Goal: Find contact information: Find contact information

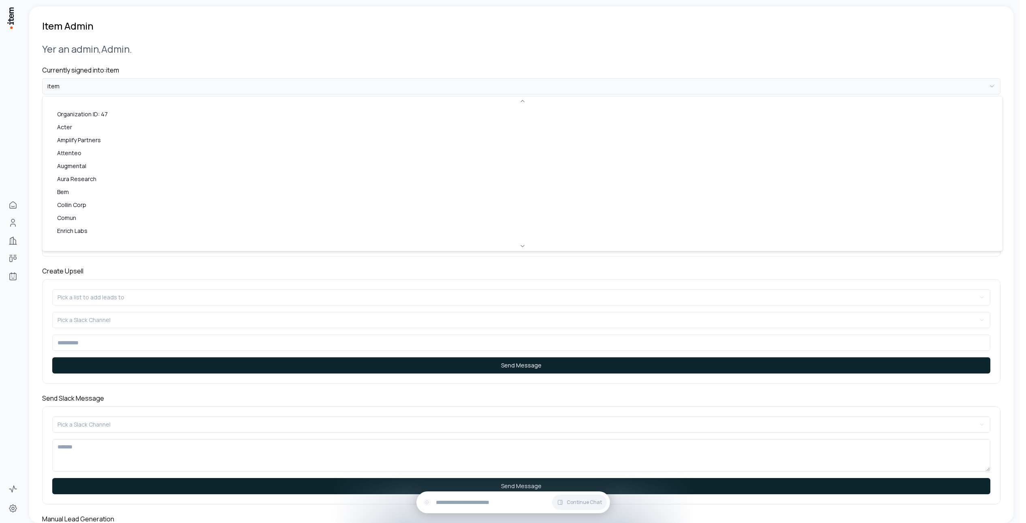
click at [139, 80] on html "**********" at bounding box center [513, 261] width 1026 height 523
click at [8, 274] on html "**********" at bounding box center [516, 261] width 1032 height 523
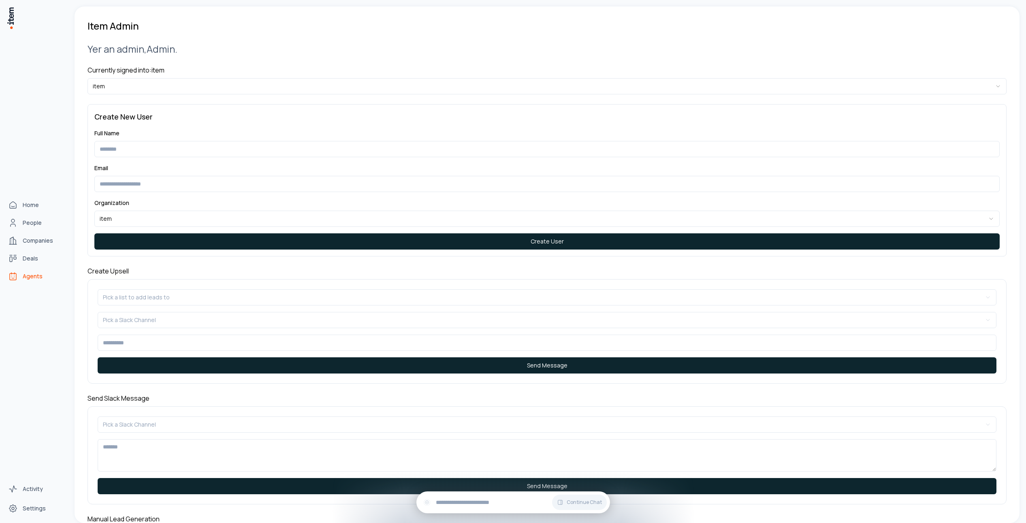
drag, startPoint x: 10, startPoint y: 276, endPoint x: 17, endPoint y: 275, distance: 7.0
click at [10, 276] on icon "Agents" at bounding box center [13, 276] width 10 height 10
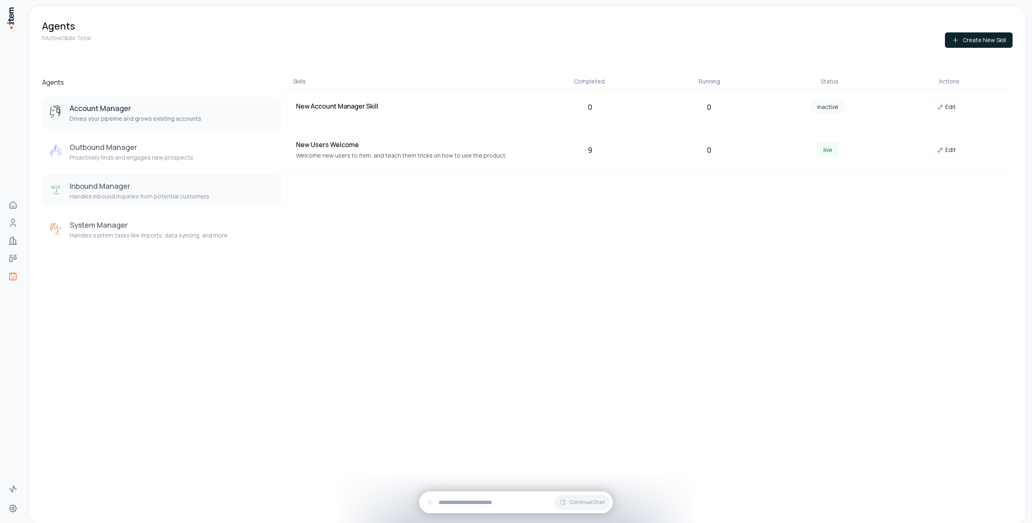
click at [139, 191] on h3 "Inbound Manager" at bounding box center [140, 186] width 140 height 10
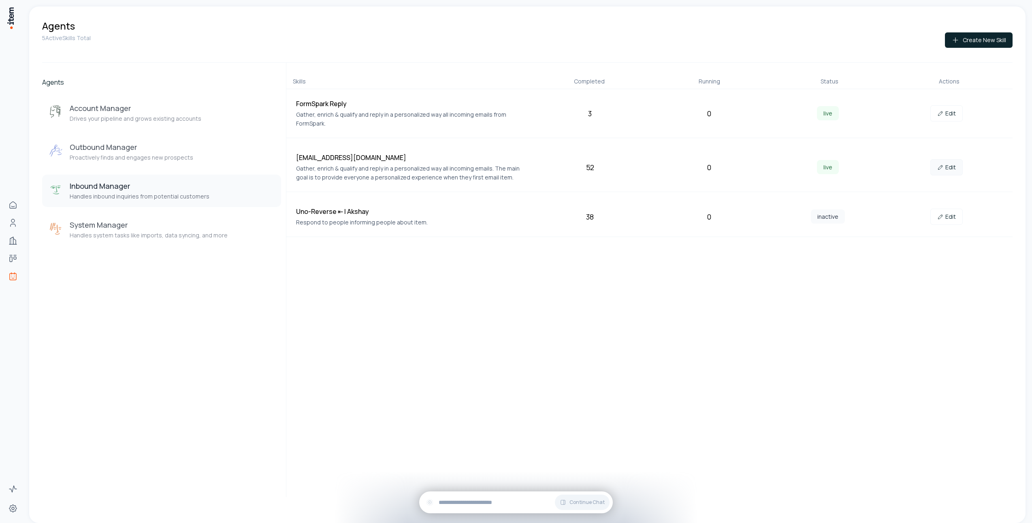
click at [948, 166] on link "Edit" at bounding box center [946, 167] width 32 height 16
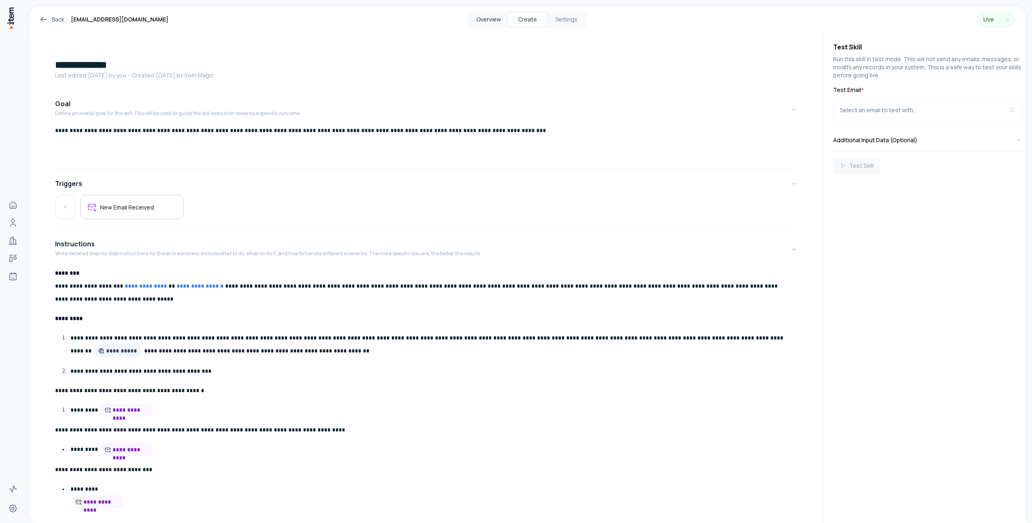
click at [500, 13] on button "Overview" at bounding box center [488, 19] width 39 height 13
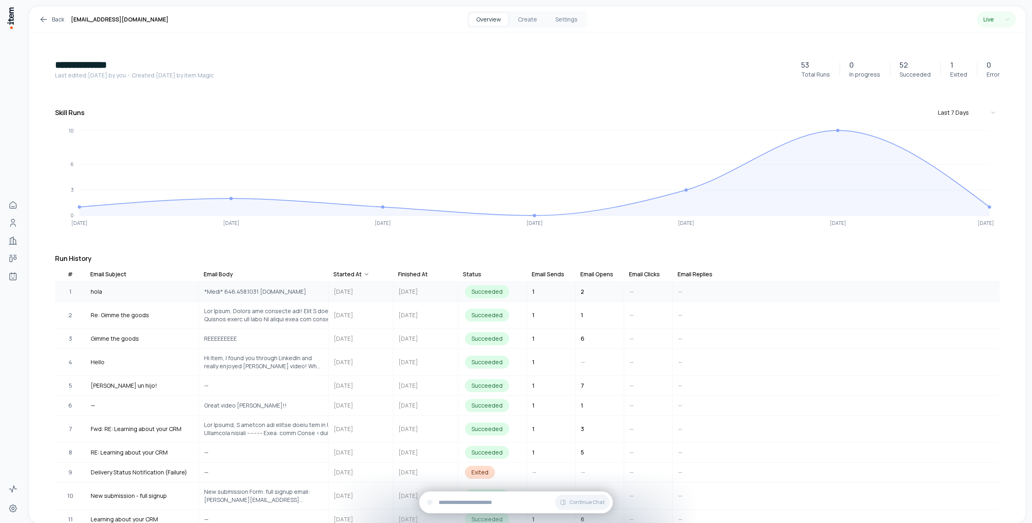
drag, startPoint x: 262, startPoint y: 286, endPoint x: 311, endPoint y: 289, distance: 49.9
click at [311, 289] on div "*Medi* 646.458.1031 medinicardenas.com" at bounding box center [255, 292] width 112 height 18
click at [279, 291] on span "*Medi* 646.458.1031 medinicardenas.com" at bounding box center [255, 292] width 102 height 8
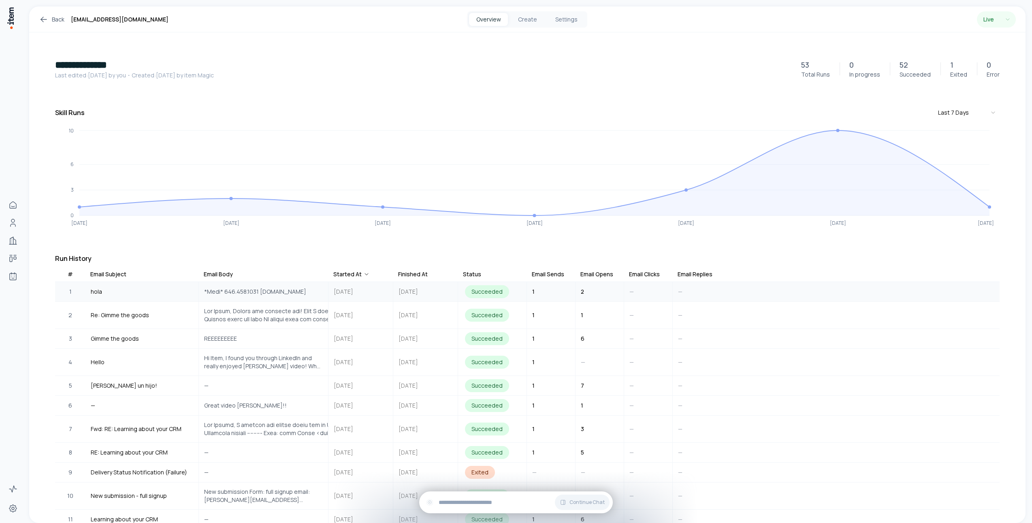
click at [288, 291] on span "*Medi* 646.458.1031 medinicardenas.com" at bounding box center [255, 292] width 102 height 8
click at [282, 308] on span at bounding box center [334, 315] width 261 height 16
click at [275, 294] on span "*Medi* 646.458.1031 medinicardenas.com" at bounding box center [255, 292] width 102 height 8
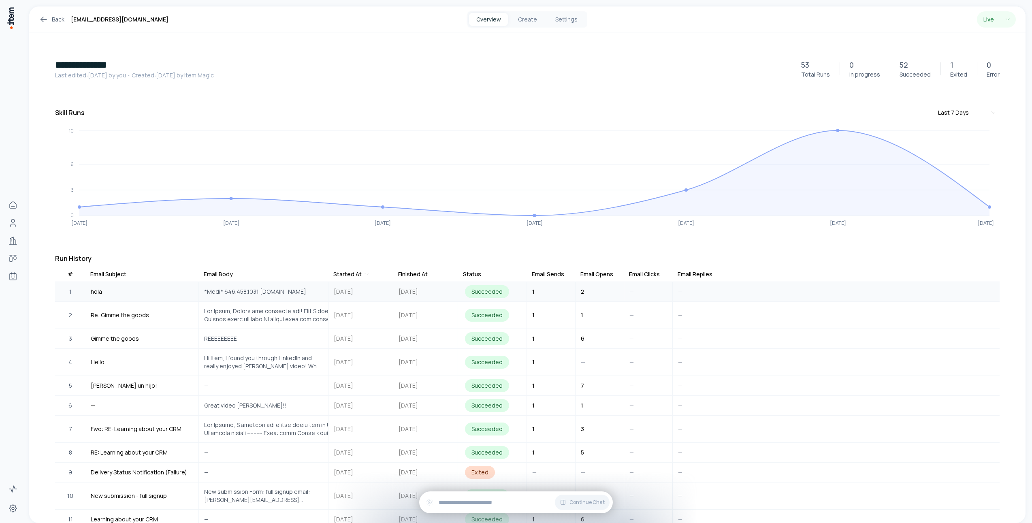
click at [275, 294] on span "*Medi* 646.458.1031 medinicardenas.com" at bounding box center [255, 292] width 102 height 8
click at [261, 324] on div at bounding box center [334, 315] width 271 height 26
click at [260, 324] on div at bounding box center [334, 315] width 271 height 26
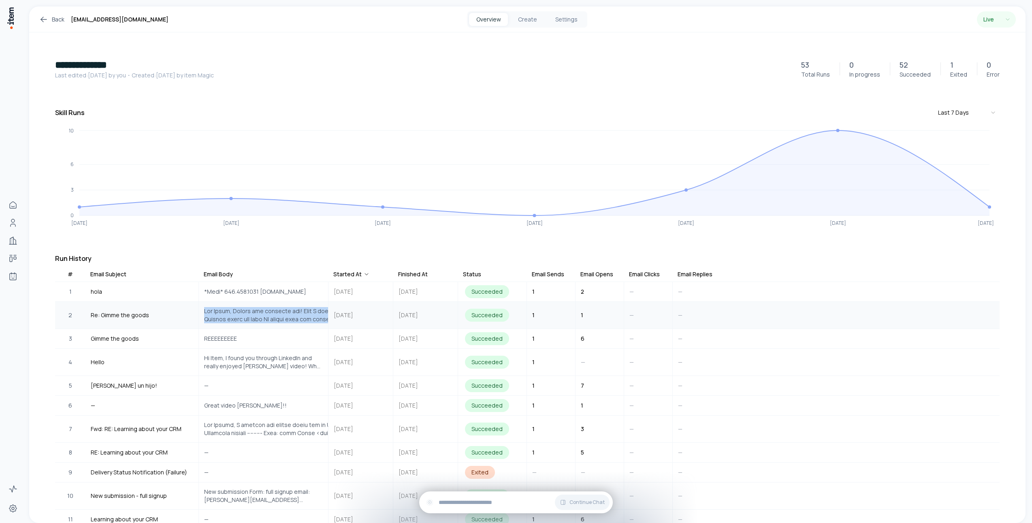
click at [269, 320] on span at bounding box center [334, 315] width 261 height 16
click at [290, 317] on span at bounding box center [334, 315] width 261 height 16
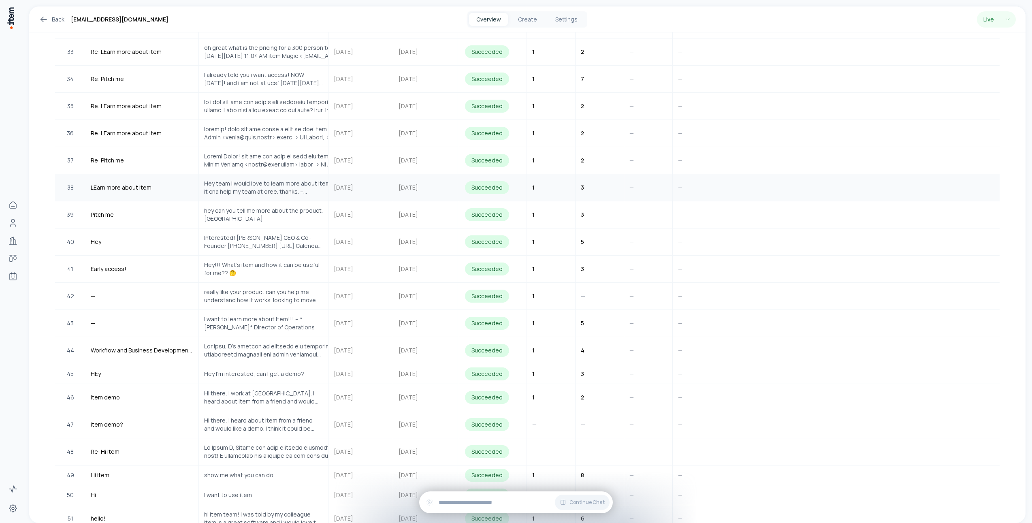
scroll to position [946, 0]
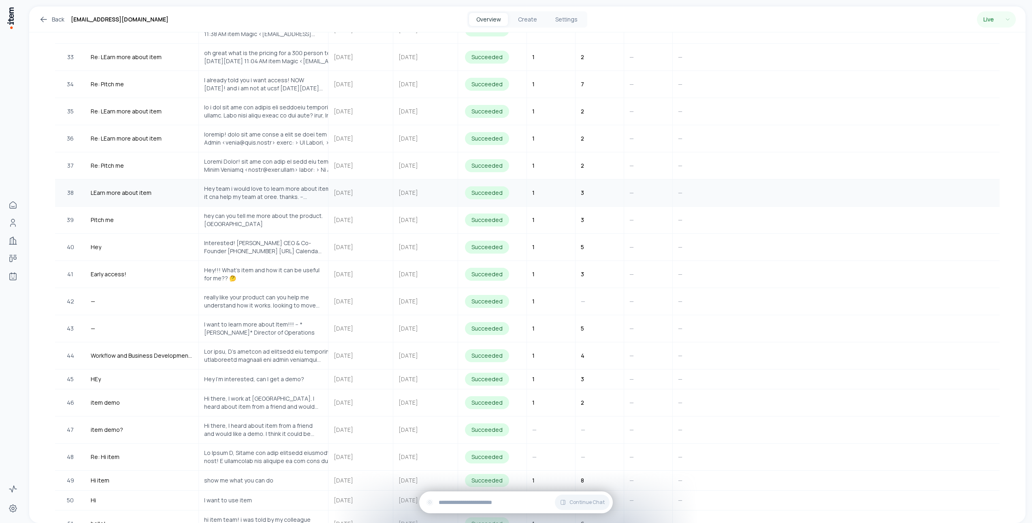
click at [263, 181] on div "Hey team i would love to learn more about item and how it cna help my team at o…" at bounding box center [280, 193] width 163 height 26
click at [265, 206] on td "Hey team i would love to learn more about item and how it cna help my team at o…" at bounding box center [264, 192] width 130 height 27
click at [266, 206] on tr "38 LEarn more about item Hey team i would love to learn more about item and how…" at bounding box center [527, 192] width 944 height 27
click at [266, 196] on span "Hey team i would love to learn more about item and how it cna help my team at o…" at bounding box center [280, 193] width 153 height 16
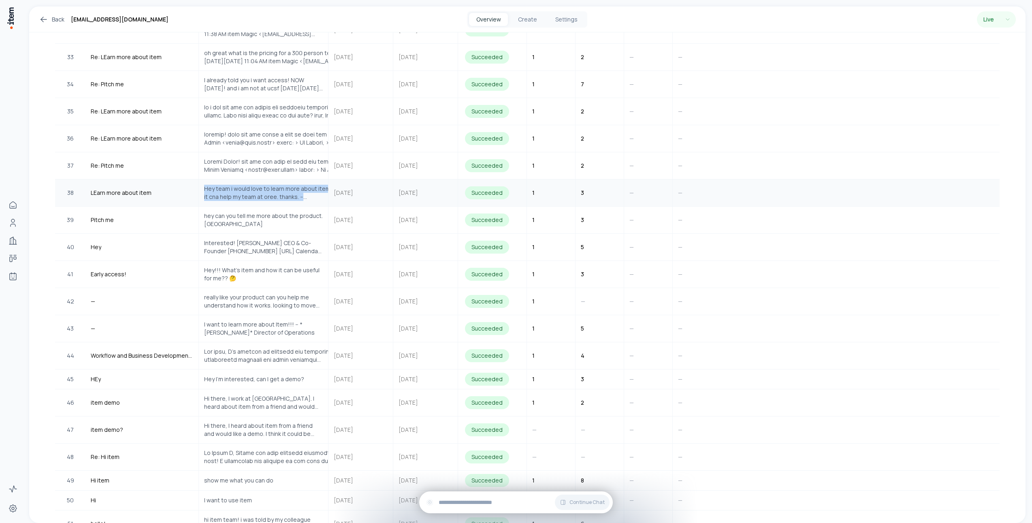
click at [266, 196] on span "Hey team i would love to learn more about item and how it cna help my team at o…" at bounding box center [280, 193] width 153 height 16
click at [275, 200] on span "Hey team i would love to learn more about item and how it cna help my team at o…" at bounding box center [280, 193] width 153 height 16
click at [313, 197] on span "Hey team i would love to learn more about item and how it cna help my team at o…" at bounding box center [280, 193] width 153 height 16
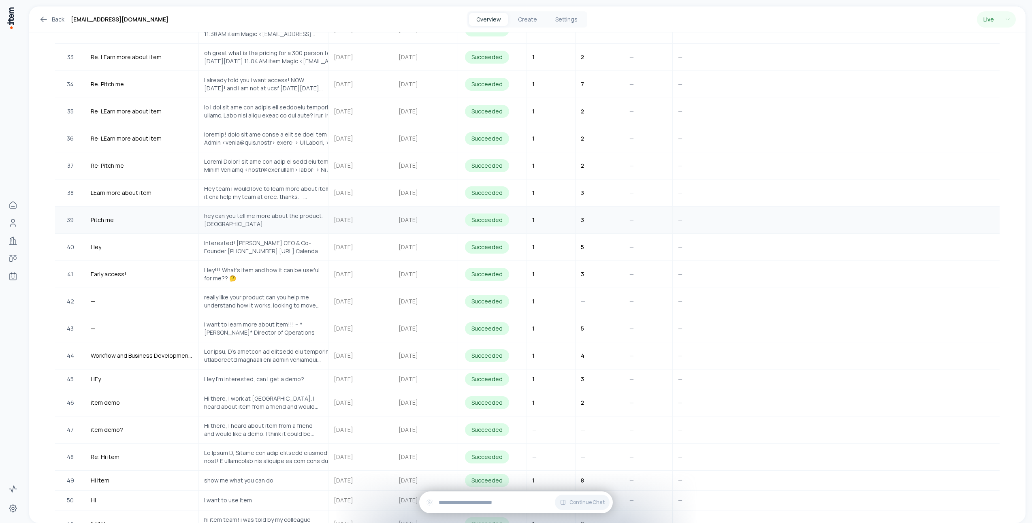
scroll to position [936, 0]
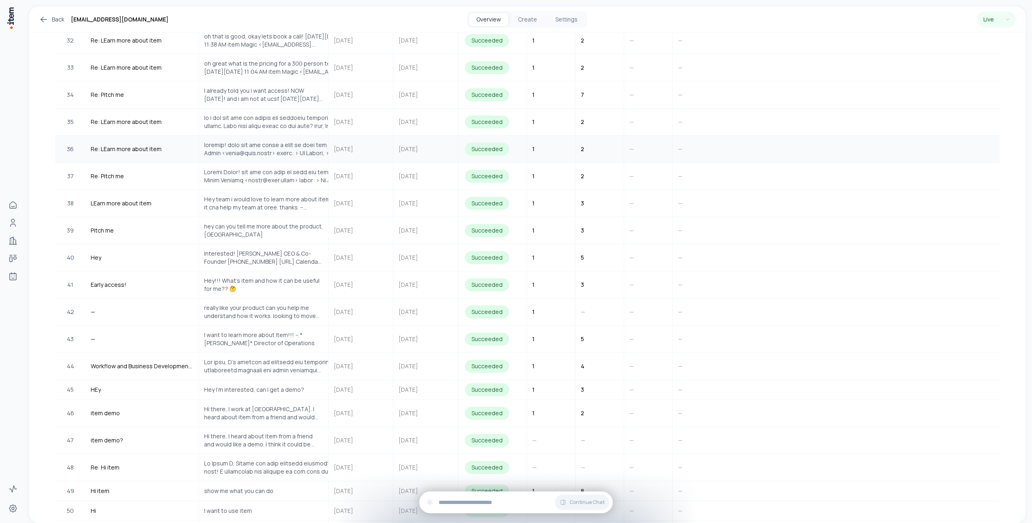
click at [287, 141] on div at bounding box center [333, 149] width 268 height 26
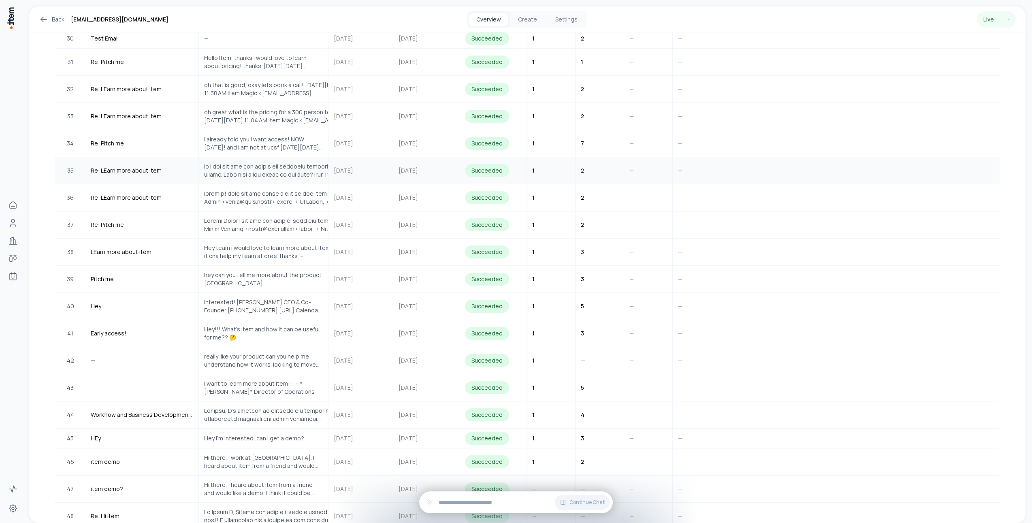
click at [279, 171] on span at bounding box center [335, 170] width 262 height 16
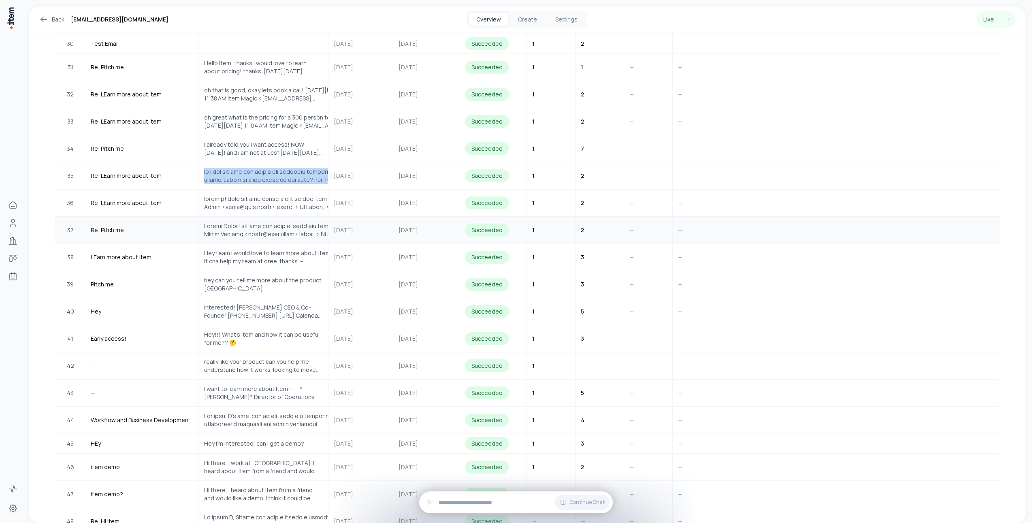
scroll to position [839, 0]
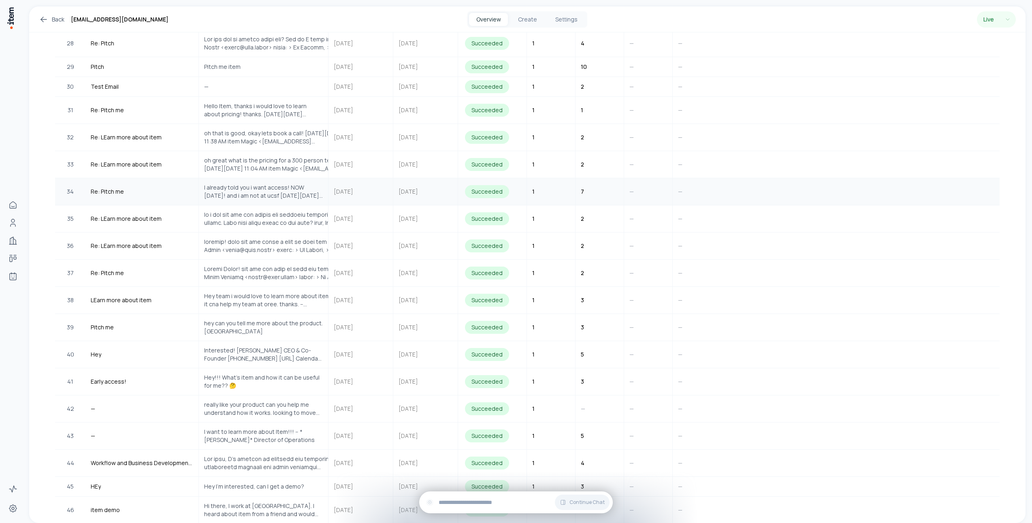
click at [277, 198] on span "I already told you i want access! NOW TODAY! and i am not at ucsf On Wed, Aug 1…" at bounding box center [263, 191] width 119 height 16
click at [277, 247] on span at bounding box center [333, 246] width 258 height 16
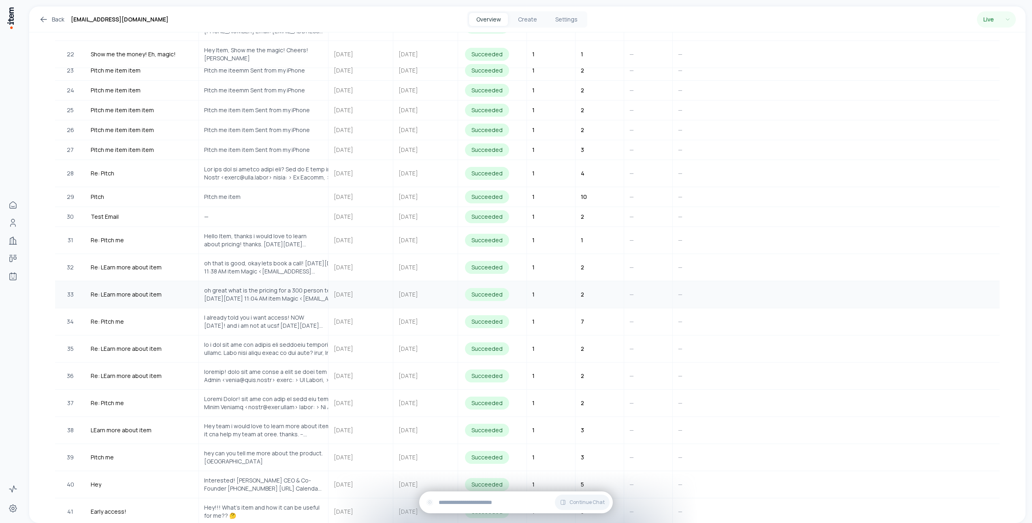
scroll to position [704, 0]
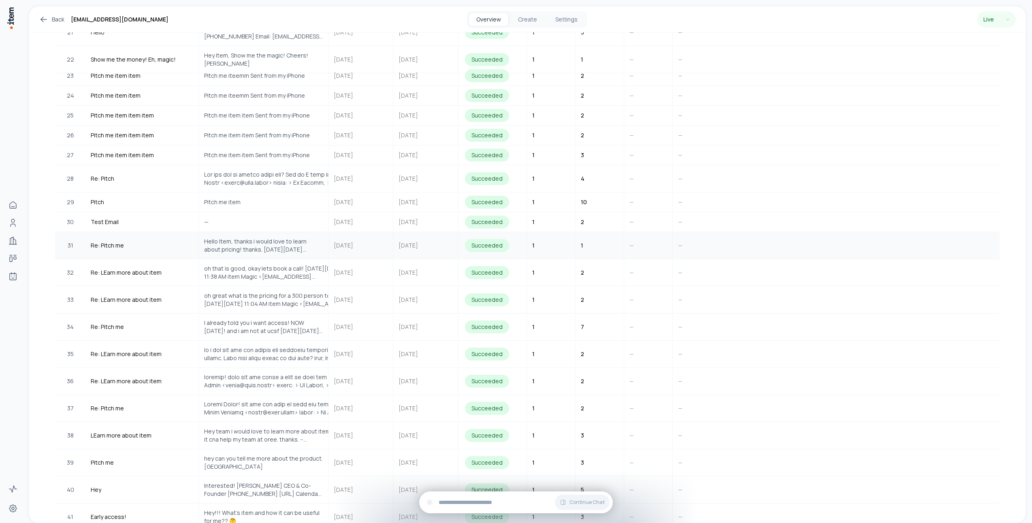
click at [256, 245] on span "Hello Item, thanks i would love to learn about pricing! thanks. On Wed, Aug 13,…" at bounding box center [263, 245] width 119 height 16
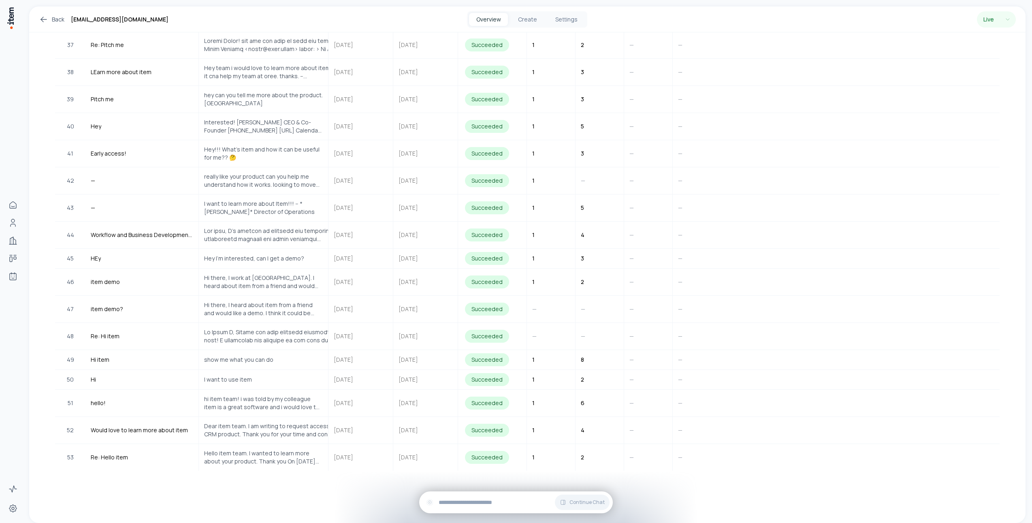
scroll to position [435, 0]
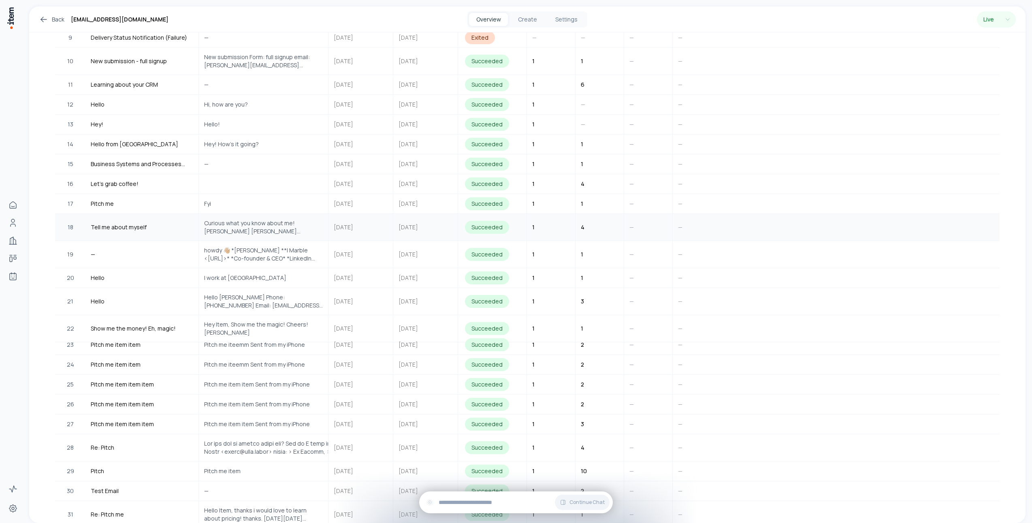
click at [791, 228] on tr "18 Tell me about myself Curious what you know about me! Allison Allison Grant a…" at bounding box center [527, 227] width 944 height 27
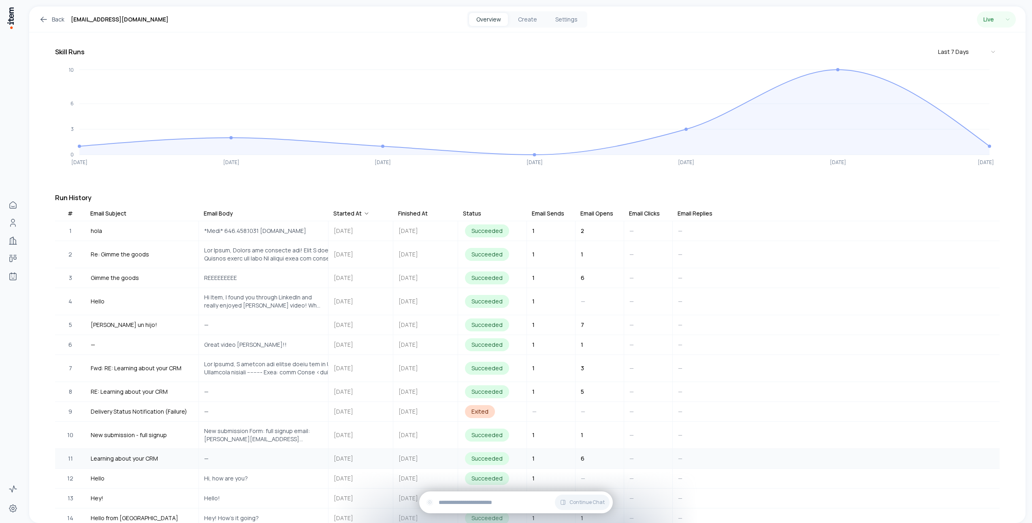
scroll to position [0, 0]
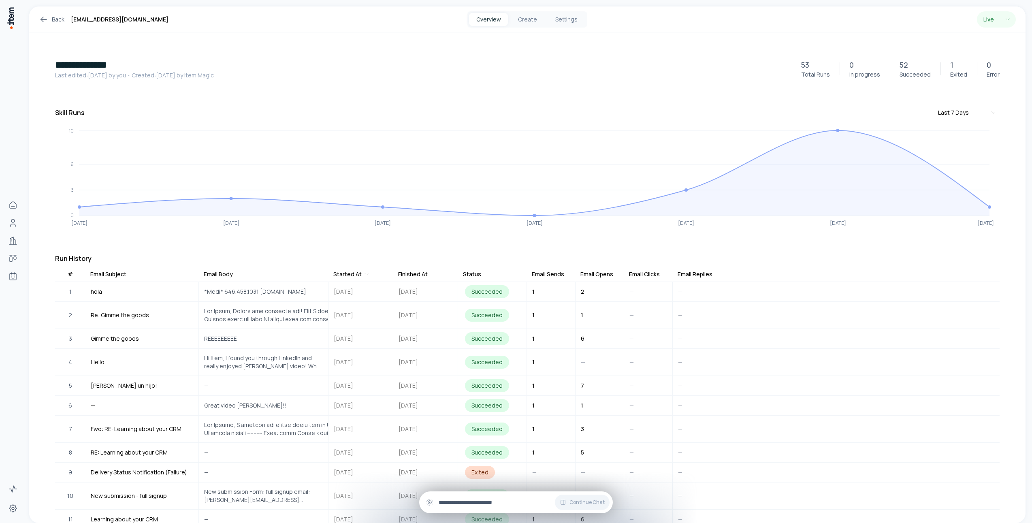
click at [512, 496] on div "Continue Chat" at bounding box center [516, 502] width 194 height 22
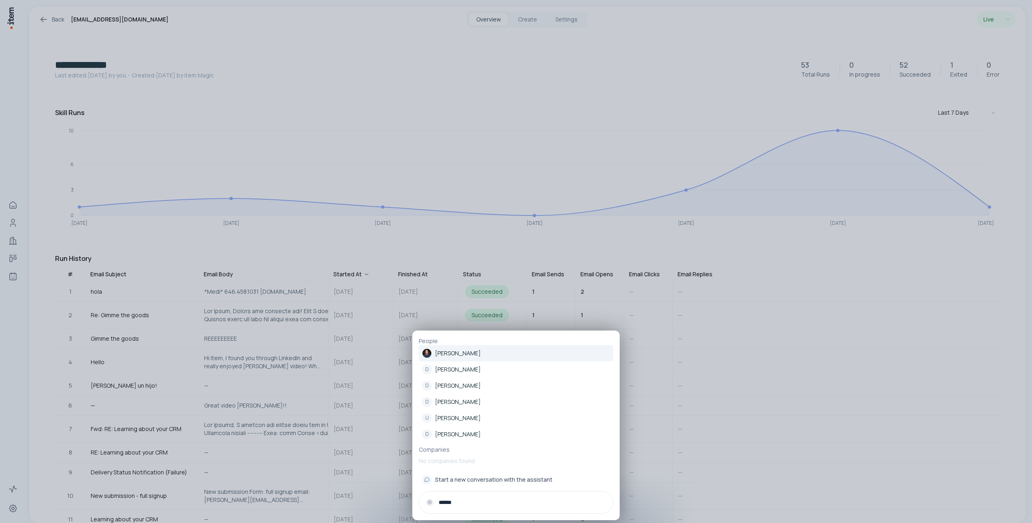
type input "*****"
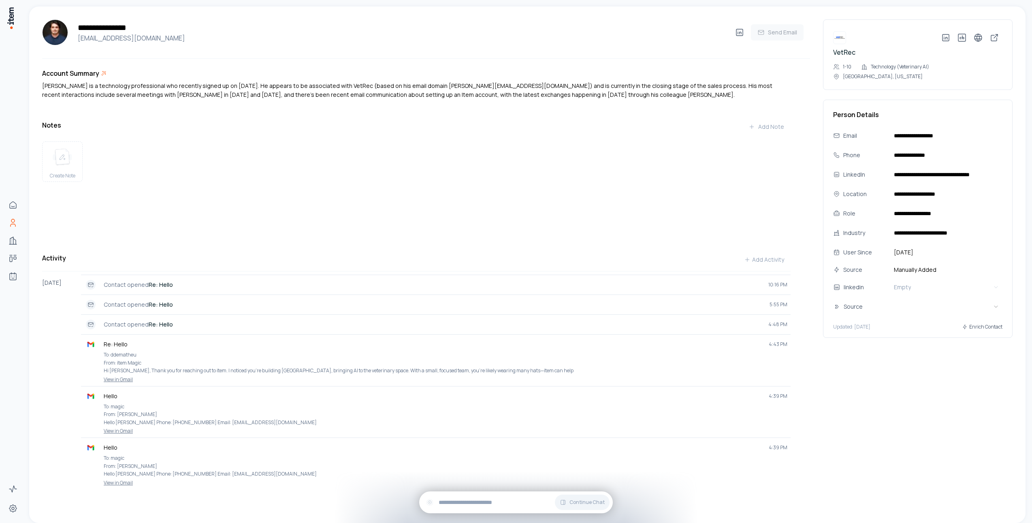
scroll to position [8, 0]
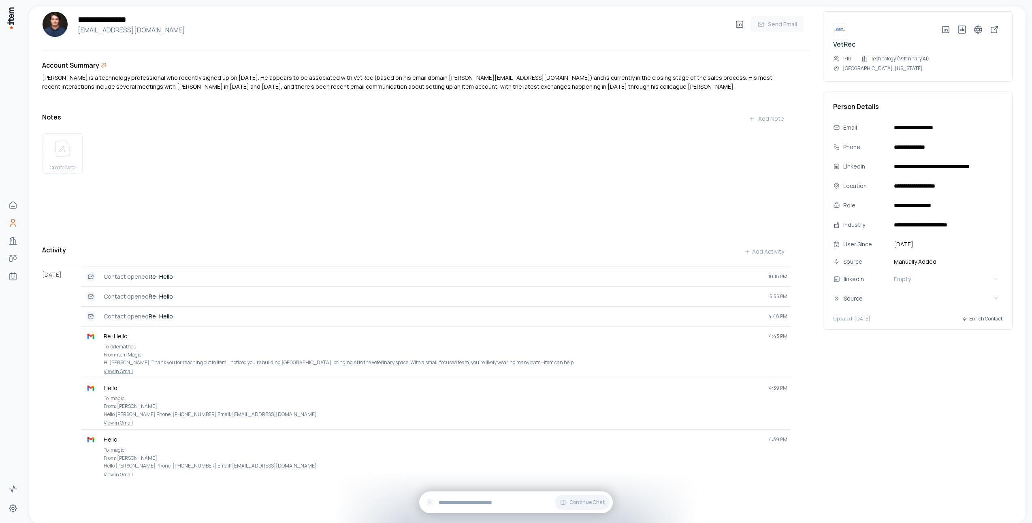
click at [424, 204] on div "Create Note" at bounding box center [416, 177] width 748 height 94
click at [99, 28] on h4 "ddematheu@gmail.com" at bounding box center [403, 30] width 657 height 10
copy div "ddematheu@gmail.com"
